Goal: Information Seeking & Learning: Compare options

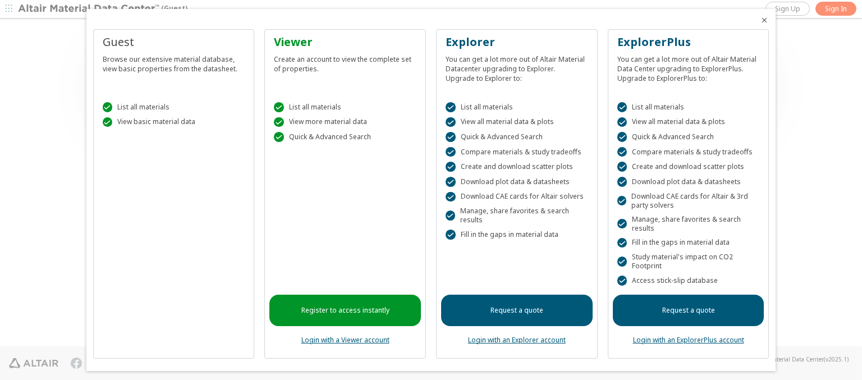
click at [760, 20] on icon "Close" at bounding box center [764, 20] width 9 height 9
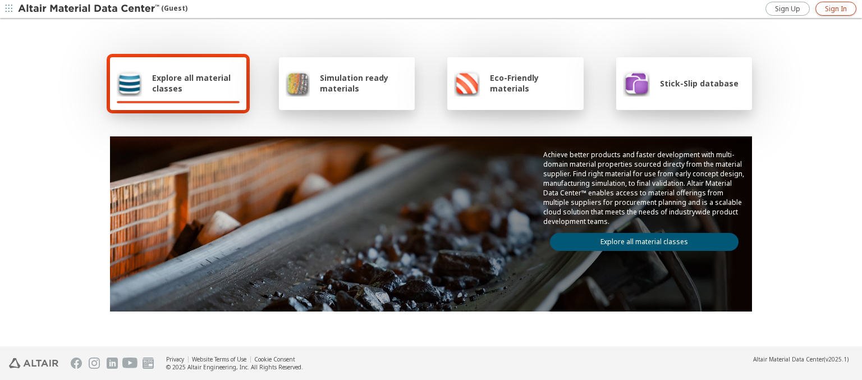
click at [835, 8] on span "Sign In" at bounding box center [836, 8] width 22 height 9
click at [89, 9] on img at bounding box center [89, 8] width 143 height 11
click at [191, 83] on span "Explore all material classes" at bounding box center [196, 82] width 88 height 21
click at [640, 239] on link "Explore all material classes" at bounding box center [644, 242] width 189 height 18
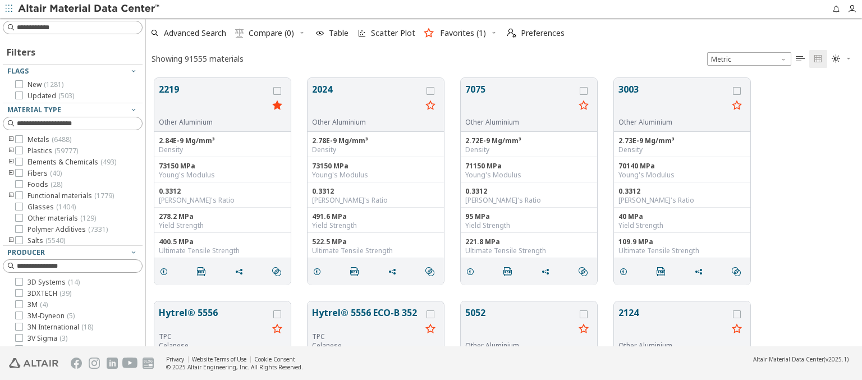
scroll to position [268, 707]
click at [278, 90] on icon "grid" at bounding box center [277, 91] width 8 height 8
click at [431, 90] on icon "grid" at bounding box center [430, 91] width 8 height 8
click at [272, 33] on span "Compare (2)" at bounding box center [271, 33] width 45 height 8
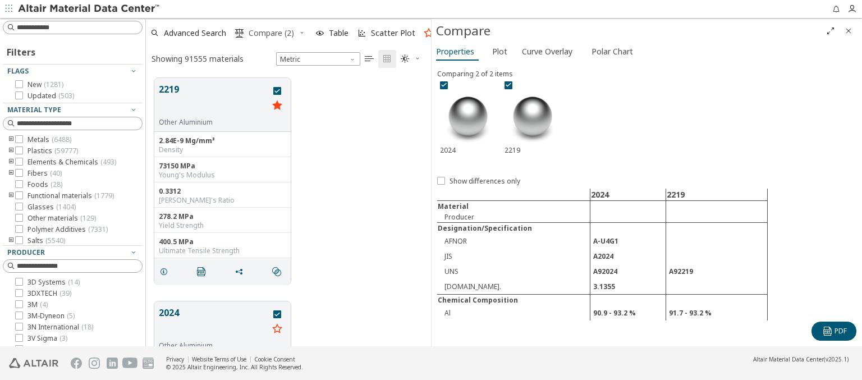
scroll to position [268, 276]
click at [546, 51] on span "Curve Overlay" at bounding box center [547, 52] width 50 height 18
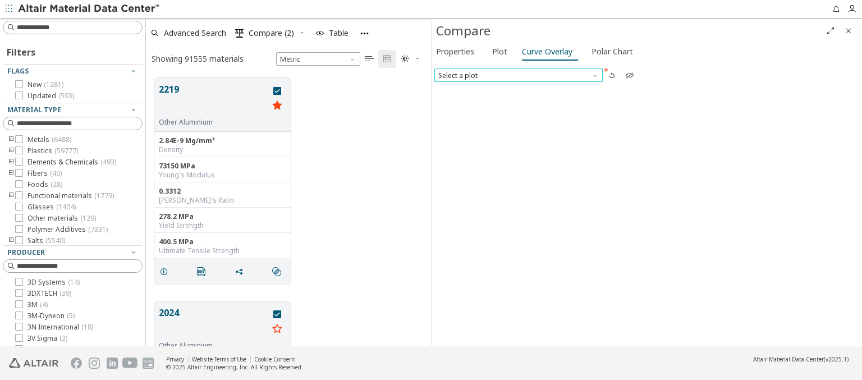
click at [518, 75] on span "Select a plot" at bounding box center [518, 74] width 168 height 13
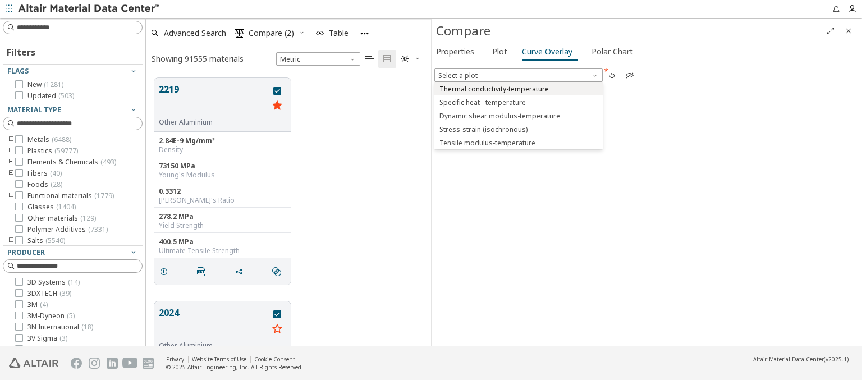
click at [518, 88] on span "Thermal conductivity-temperature" at bounding box center [493, 89] width 109 height 9
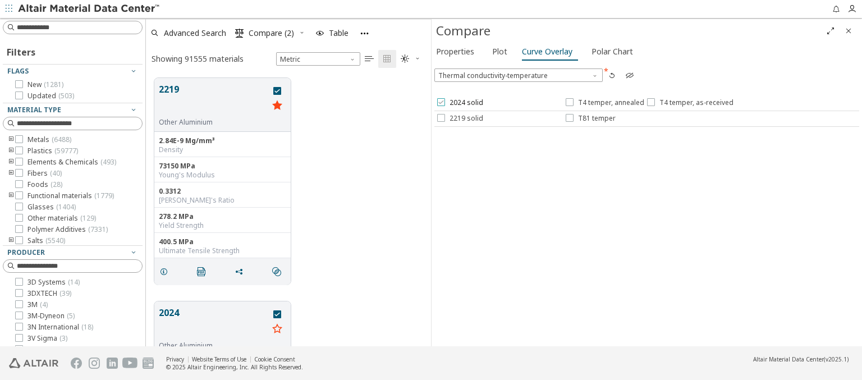
click at [459, 103] on span "2024 solid" at bounding box center [466, 102] width 34 height 9
click at [604, 103] on span "T4 temper, annealed" at bounding box center [611, 102] width 66 height 9
click at [687, 103] on span "T4 temper, as-received" at bounding box center [696, 102] width 74 height 9
click at [459, 118] on span "2219 solid" at bounding box center [466, 118] width 34 height 9
click at [590, 118] on span "T81 temper" at bounding box center [597, 118] width 38 height 9
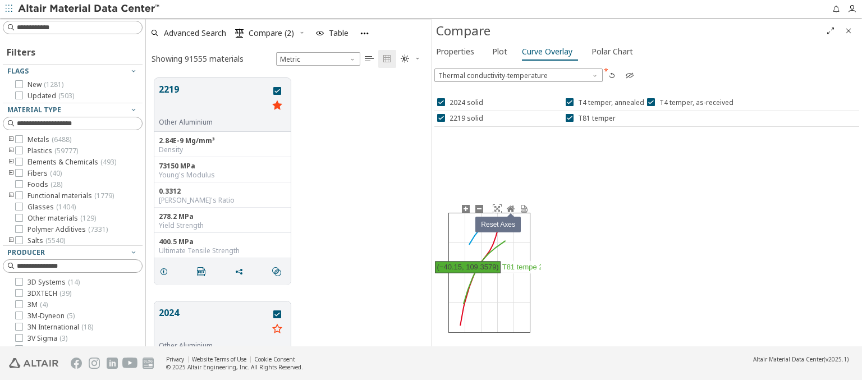
click at [510, 208] on icon at bounding box center [511, 208] width 8 height 6
